Goal: Task Accomplishment & Management: Manage account settings

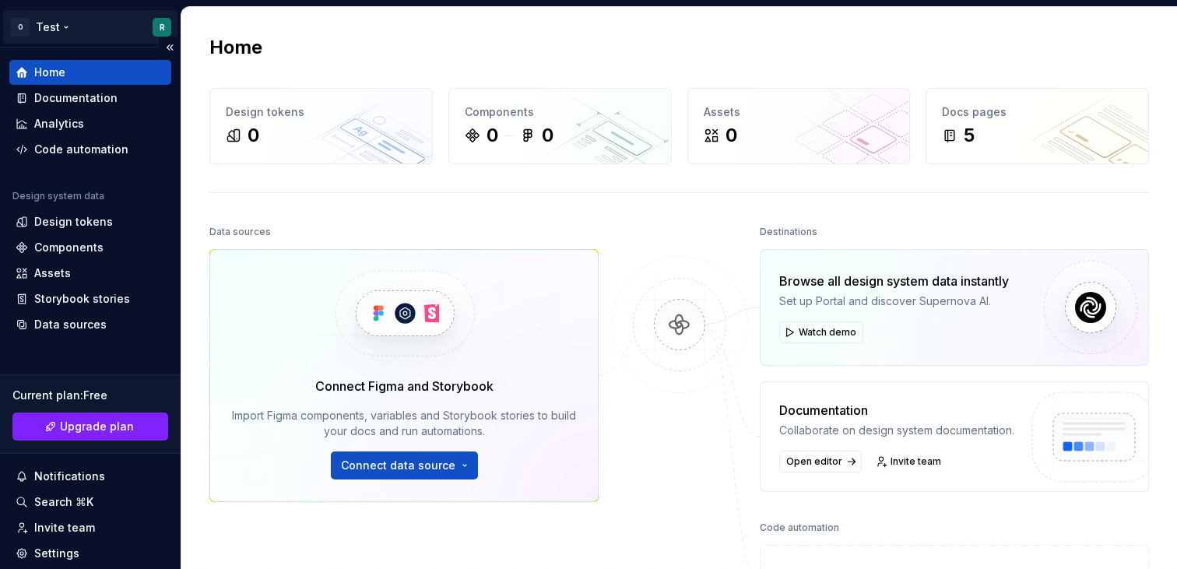
click at [69, 23] on html "O Test R Home Documentation Analytics Code automation Design system data Design…" at bounding box center [588, 284] width 1177 height 569
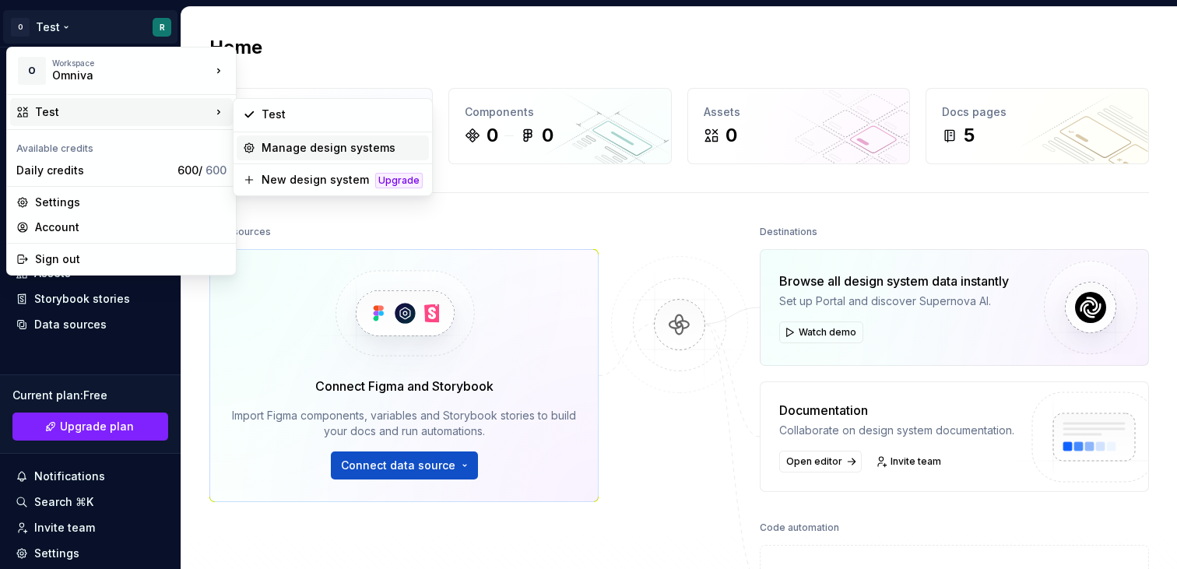
click at [302, 151] on div "Manage design systems" at bounding box center [341, 148] width 161 height 16
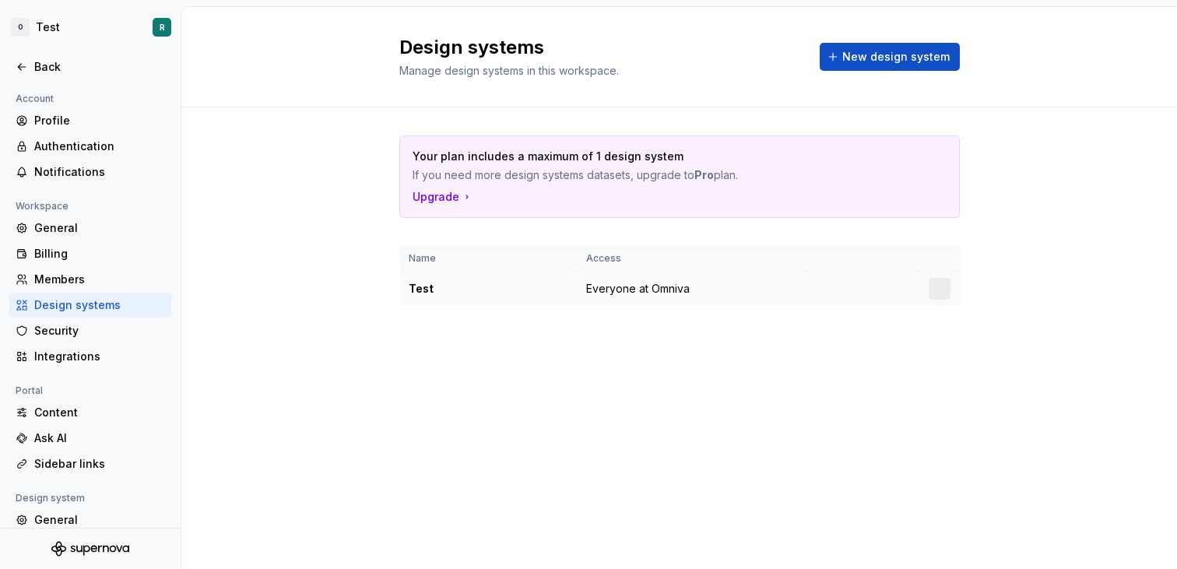
click at [427, 279] on td "Test" at bounding box center [487, 289] width 177 height 35
click at [931, 293] on div at bounding box center [939, 289] width 22 height 22
click at [931, 293] on html "O Test R Back Account Profile Authentication Notifications Workspace General Bi…" at bounding box center [588, 284] width 1177 height 569
click at [957, 342] on div "Design system settings" at bounding box center [1031, 344] width 148 height 16
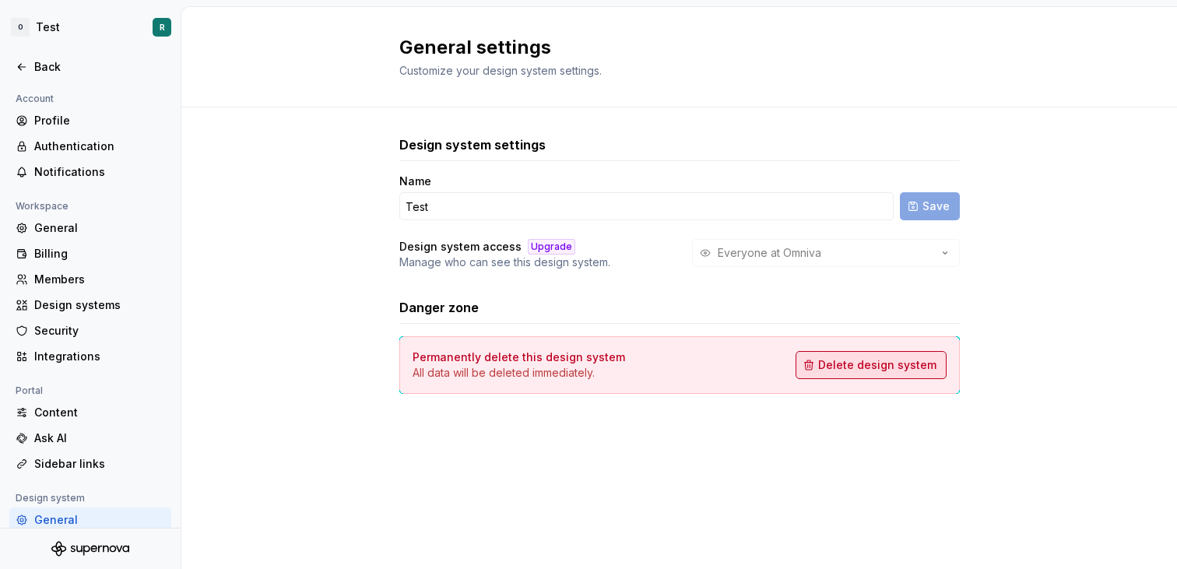
click at [875, 366] on span "Delete design system" at bounding box center [877, 365] width 118 height 16
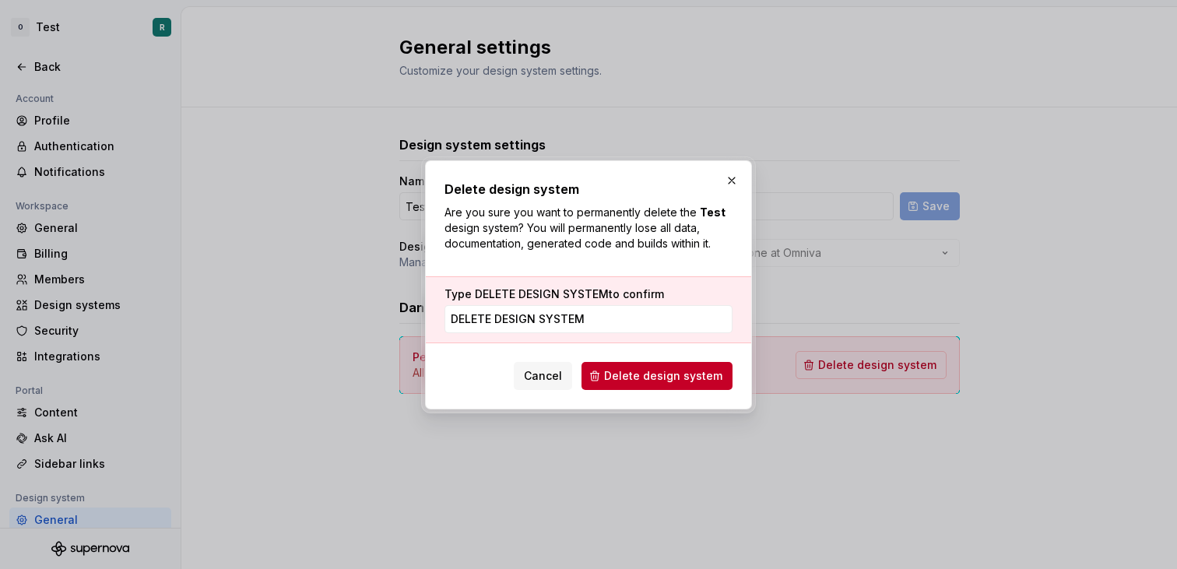
type input "DELETE DESIGN SYSTEM"
click at [633, 390] on div "Delete design system Are you sure you want to permanently delete the Test desig…" at bounding box center [588, 284] width 327 height 249
click at [633, 380] on span "Delete design system" at bounding box center [663, 376] width 118 height 16
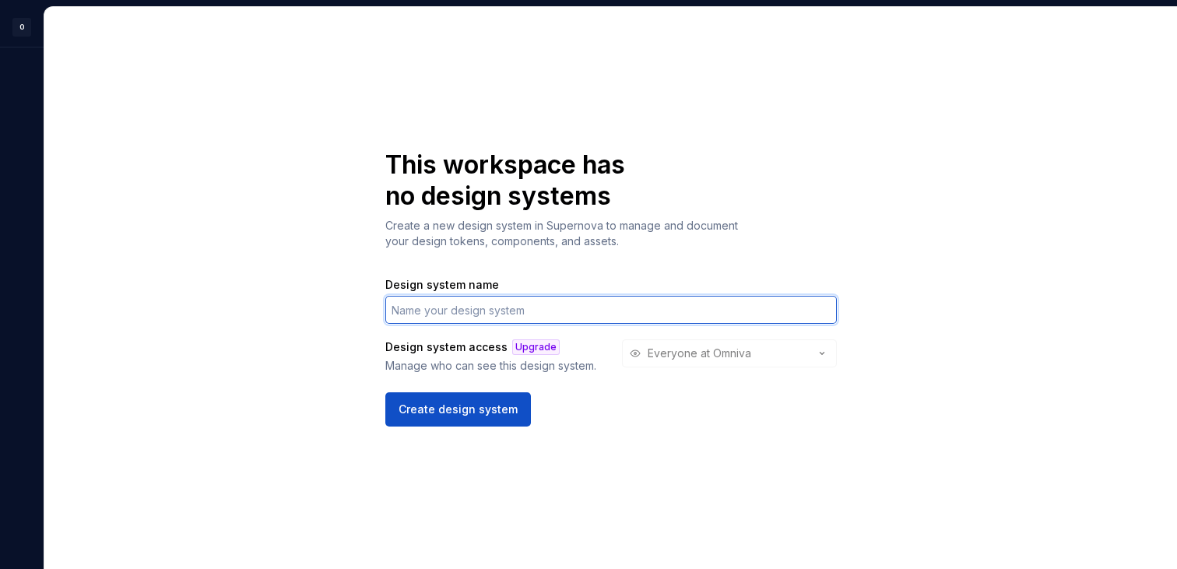
click at [461, 307] on input "Design system name" at bounding box center [610, 310] width 451 height 28
type input "o"
type input "Omniva"
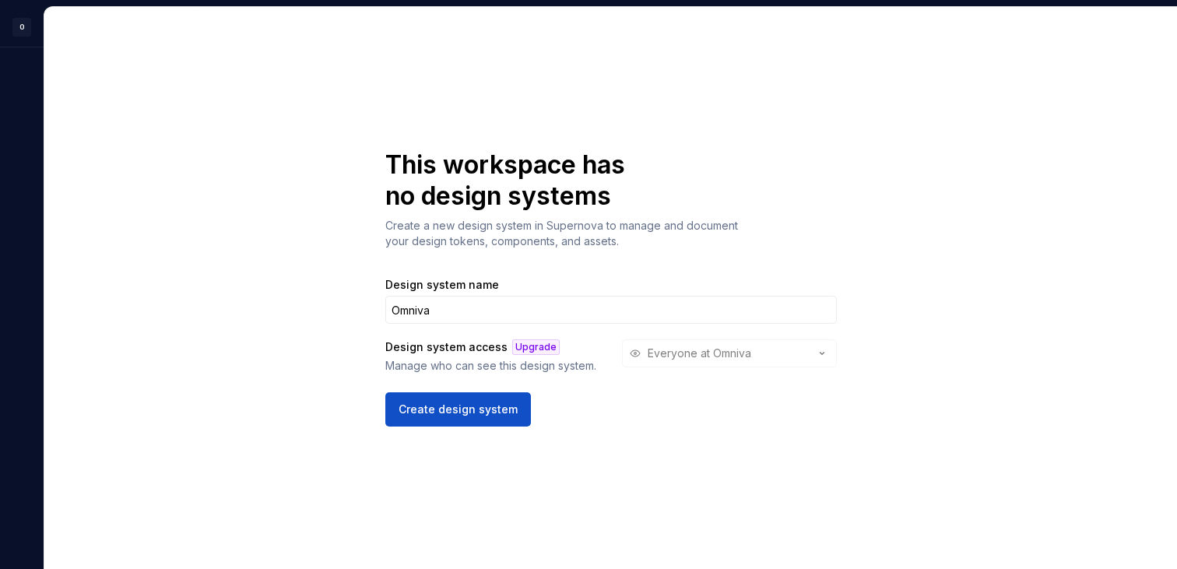
click at [290, 278] on div "This workspace has no design systems Create a new design system in Supernova to…" at bounding box center [610, 288] width 1132 height 562
click at [734, 350] on div "Design system access Upgrade Manage who can see this design system. Everyone at…" at bounding box center [610, 356] width 451 height 34
click at [489, 412] on span "Create design system" at bounding box center [457, 410] width 119 height 16
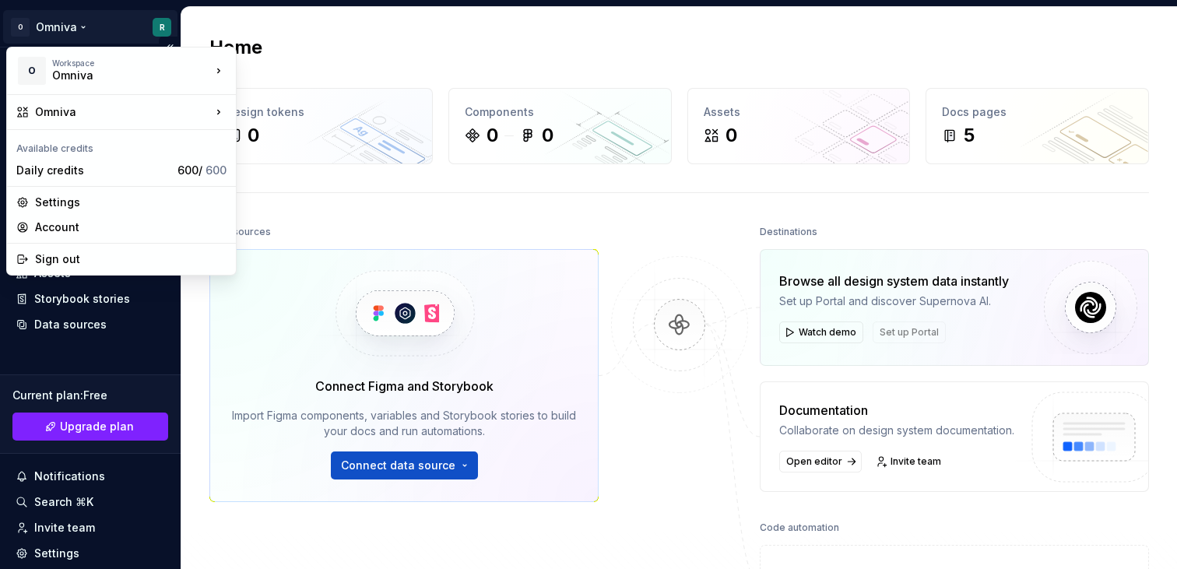
click at [76, 26] on html "O Omniva R Home Documentation Analytics Code automation Design system data Desi…" at bounding box center [588, 284] width 1177 height 569
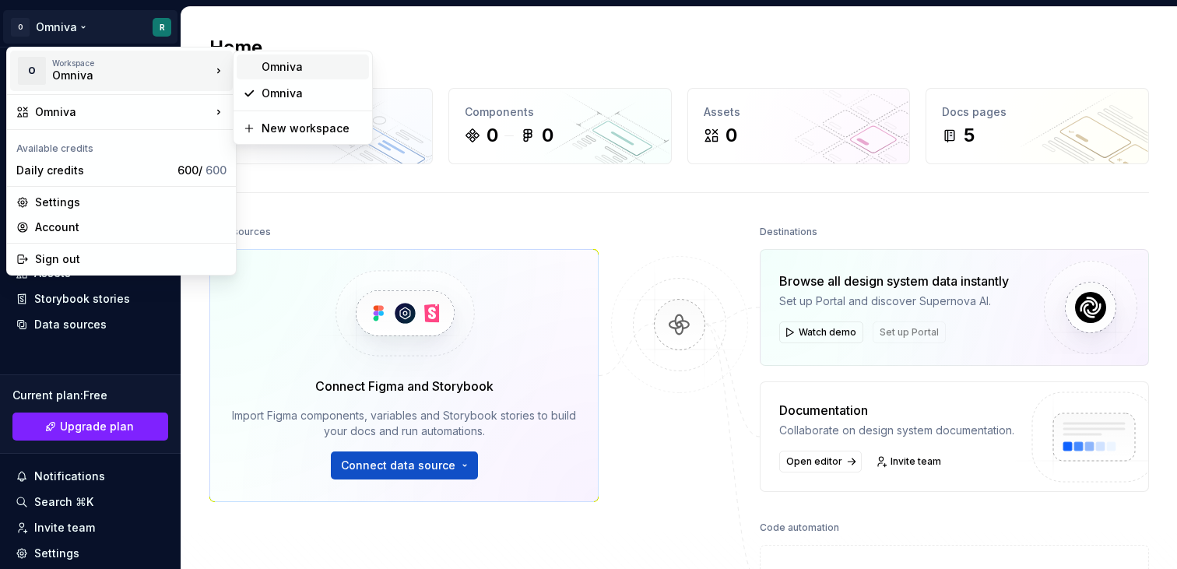
click at [266, 69] on div "Omniva" at bounding box center [311, 67] width 101 height 16
